Goal: Task Accomplishment & Management: Use online tool/utility

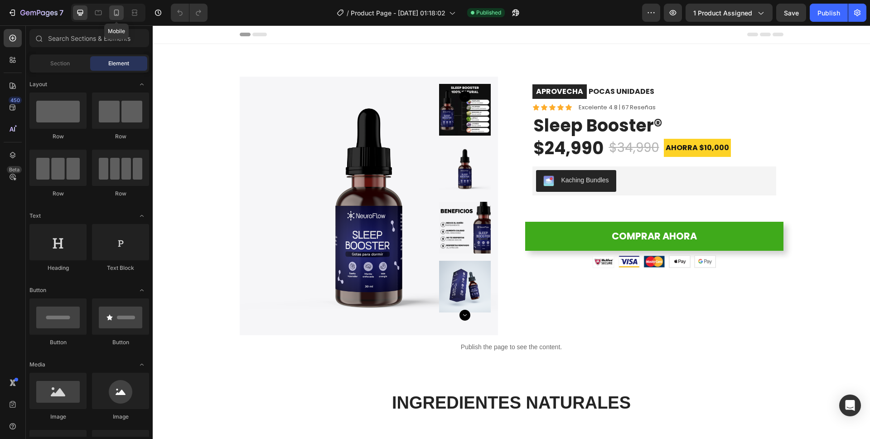
click at [116, 12] on icon at bounding box center [116, 12] width 9 height 9
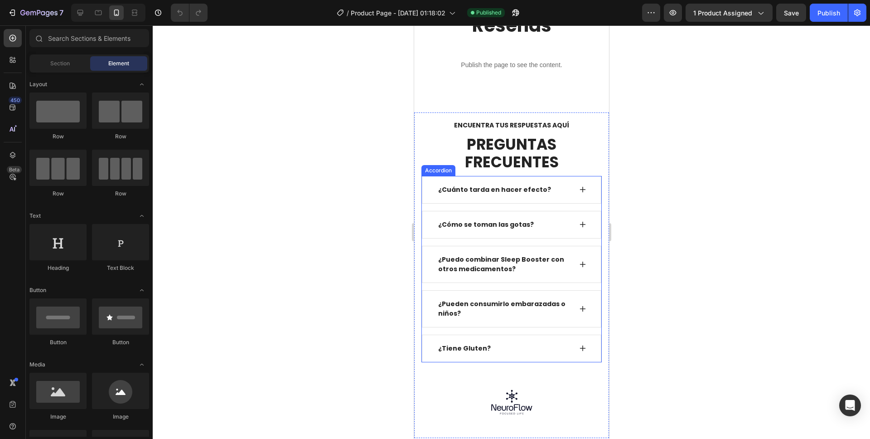
scroll to position [2712, 0]
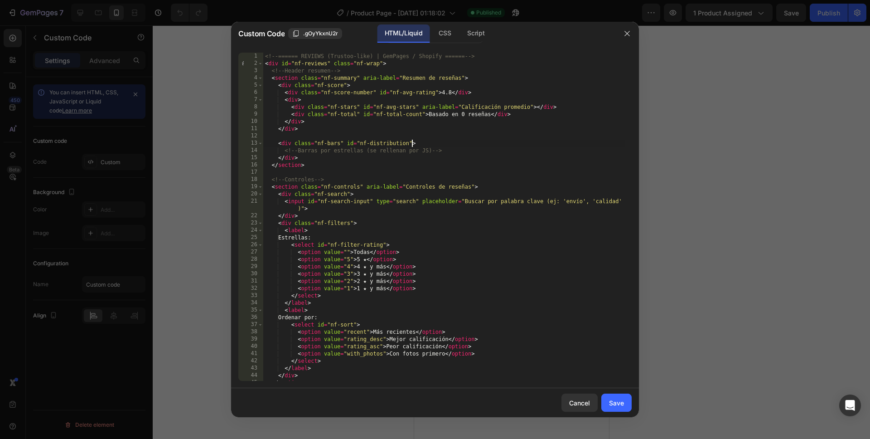
type textarea "</script>"
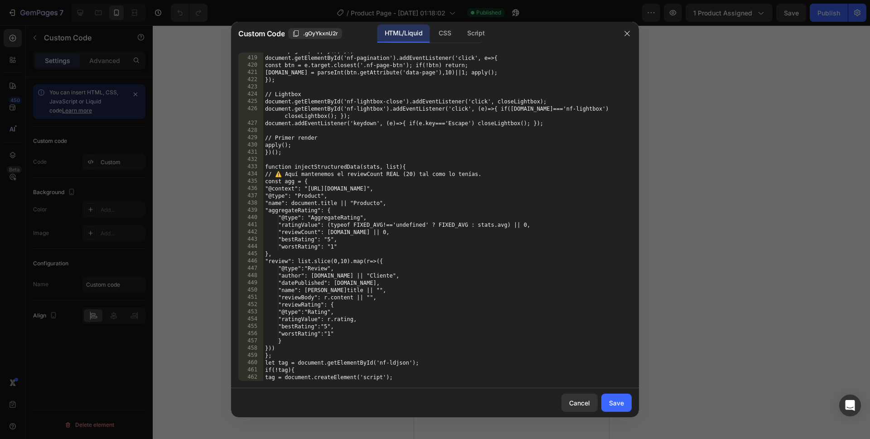
scroll to position [3625, 0]
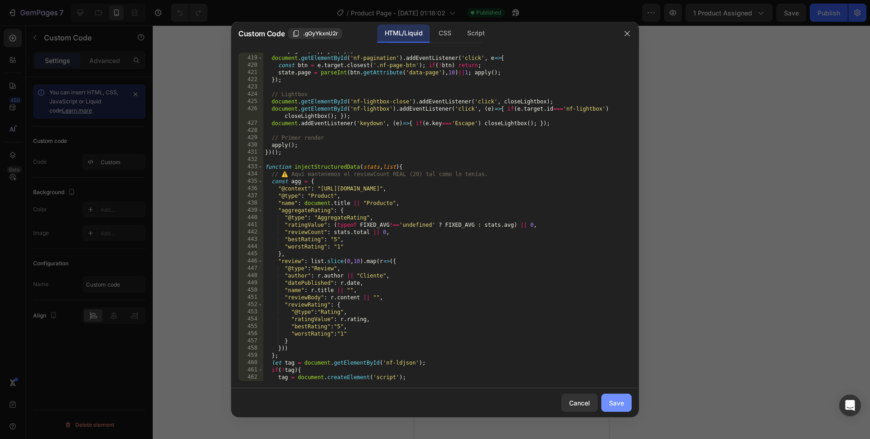
click at [619, 403] on div "Save" at bounding box center [616, 403] width 15 height 10
type textarea "</script>"
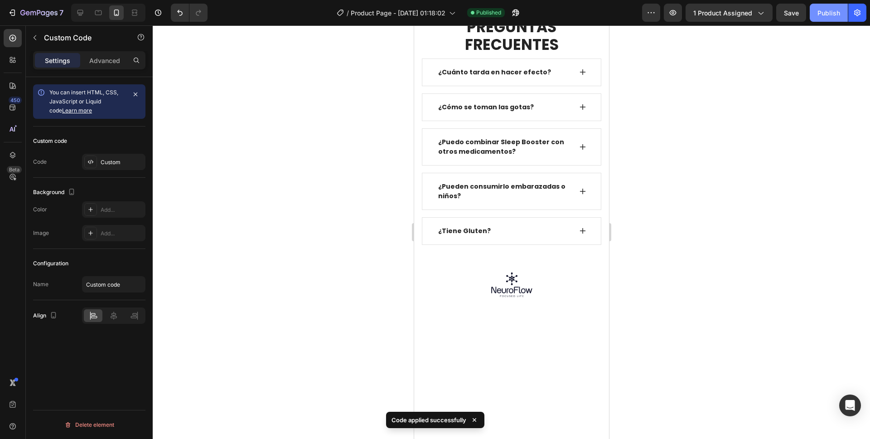
click at [822, 19] on button "Publish" at bounding box center [829, 13] width 38 height 18
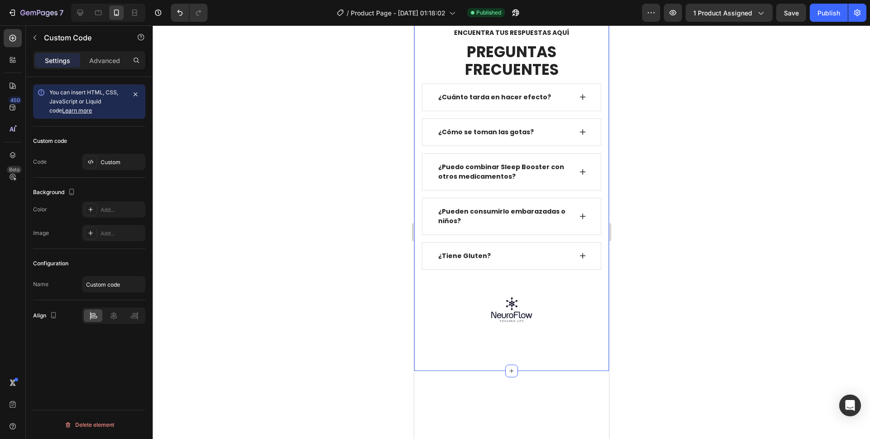
scroll to position [2685, 0]
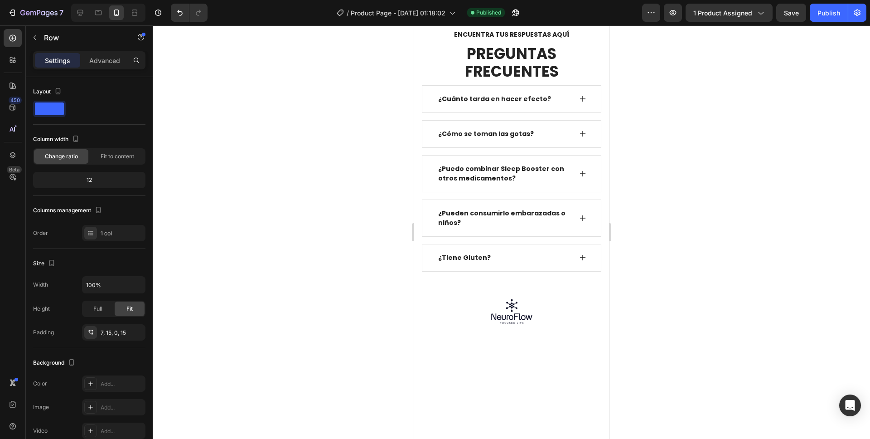
click at [110, 58] on p "Advanced" at bounding box center [104, 61] width 31 height 10
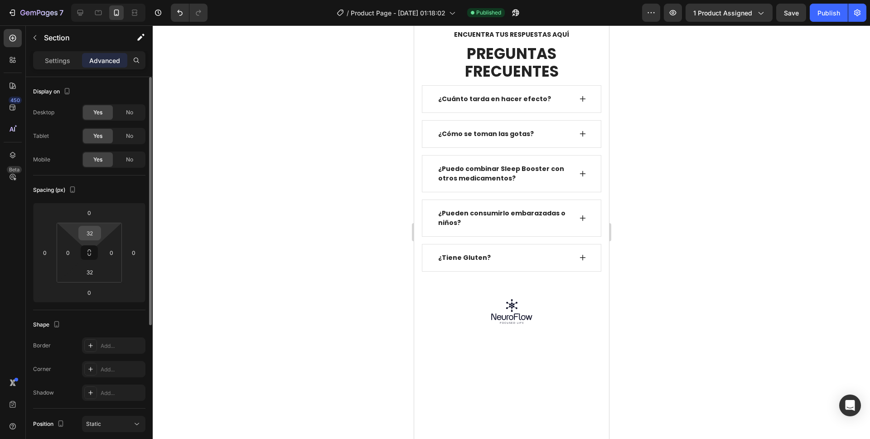
click at [95, 232] on input "32" at bounding box center [90, 233] width 18 height 14
type input "0"
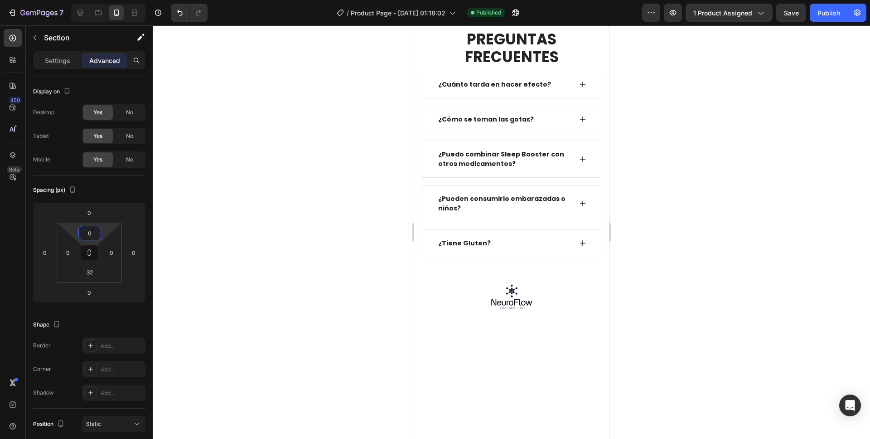
click at [648, 131] on div at bounding box center [512, 231] width 718 height 413
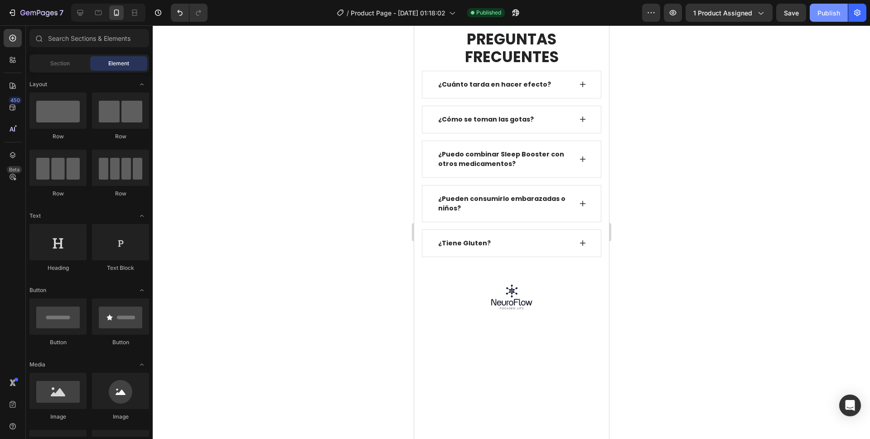
click at [825, 18] on button "Publish" at bounding box center [829, 13] width 38 height 18
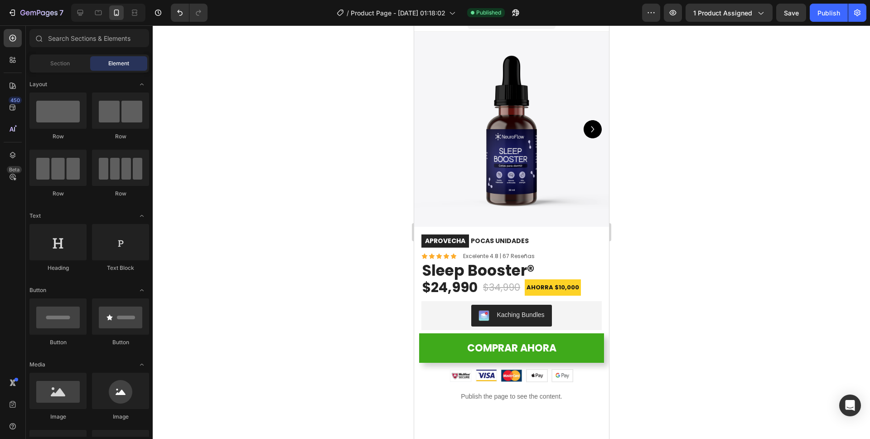
scroll to position [0, 0]
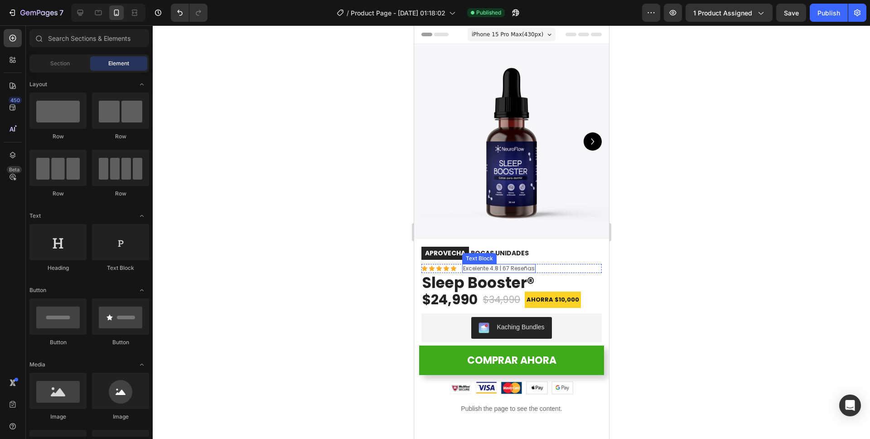
click at [508, 265] on p "Excelente 4.8 | 67 Reseñas" at bounding box center [499, 268] width 72 height 7
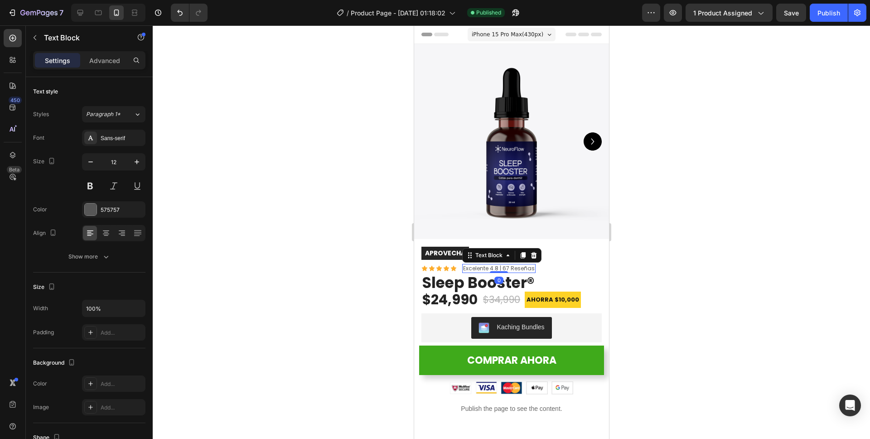
click at [508, 265] on p "Excelente 4.8 | 67 Reseñas" at bounding box center [499, 268] width 72 height 7
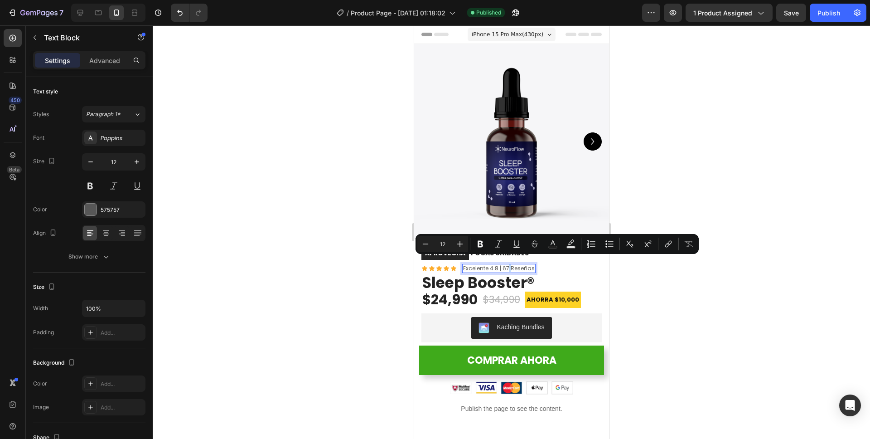
click at [508, 265] on p "Excelente 4.8 | 67 Reseñas" at bounding box center [499, 268] width 72 height 7
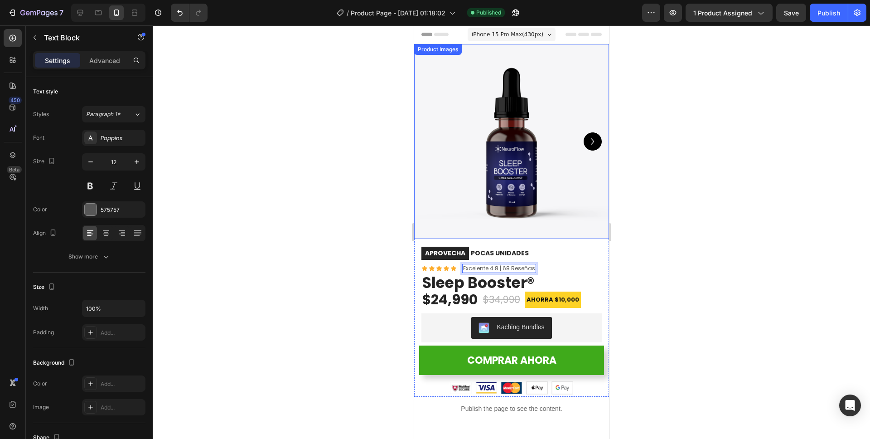
click at [695, 162] on div at bounding box center [512, 231] width 718 height 413
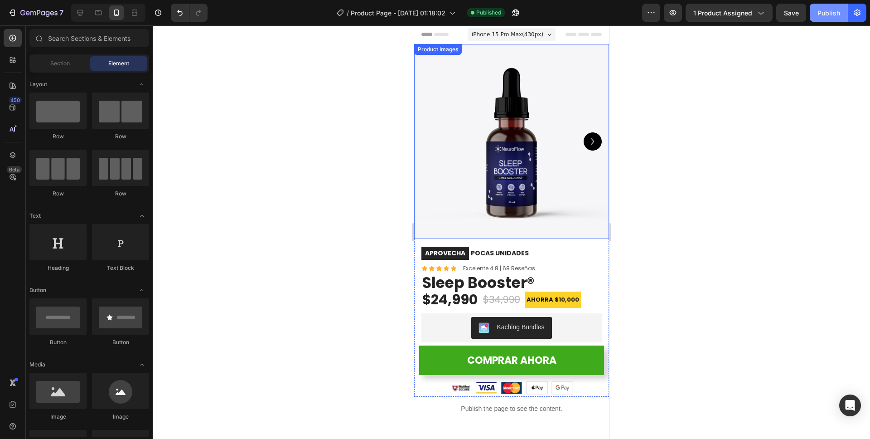
click at [814, 17] on button "Publish" at bounding box center [829, 13] width 38 height 18
